Goal: Task Accomplishment & Management: Use online tool/utility

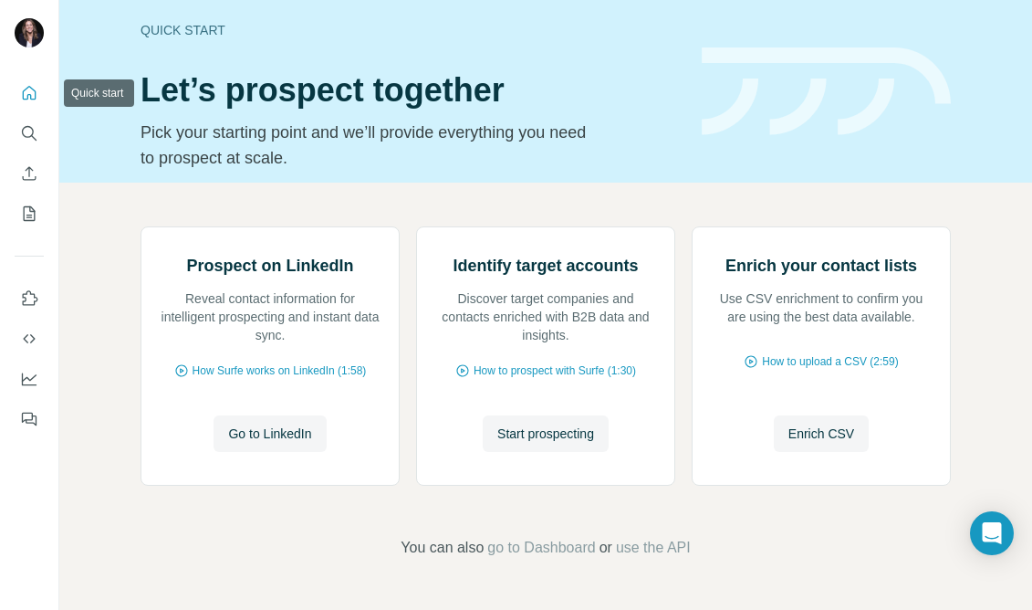
click at [26, 94] on icon "Quick start" at bounding box center [29, 93] width 18 height 18
click at [279, 443] on span "Go to LinkedIn" at bounding box center [269, 433] width 83 height 18
